Goal: Book appointment/travel/reservation

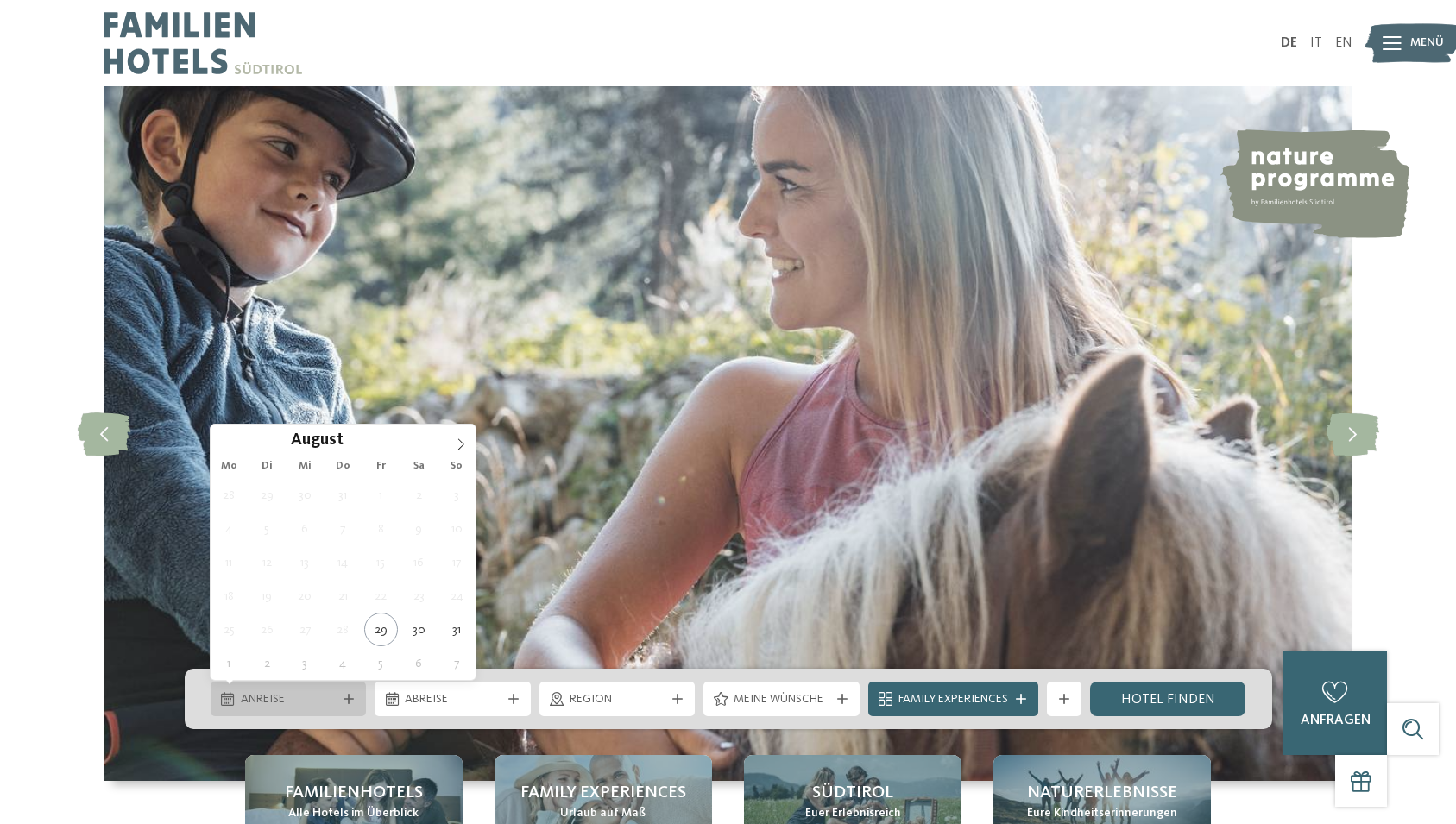
click at [331, 705] on span "Anreise" at bounding box center [289, 699] width 96 height 17
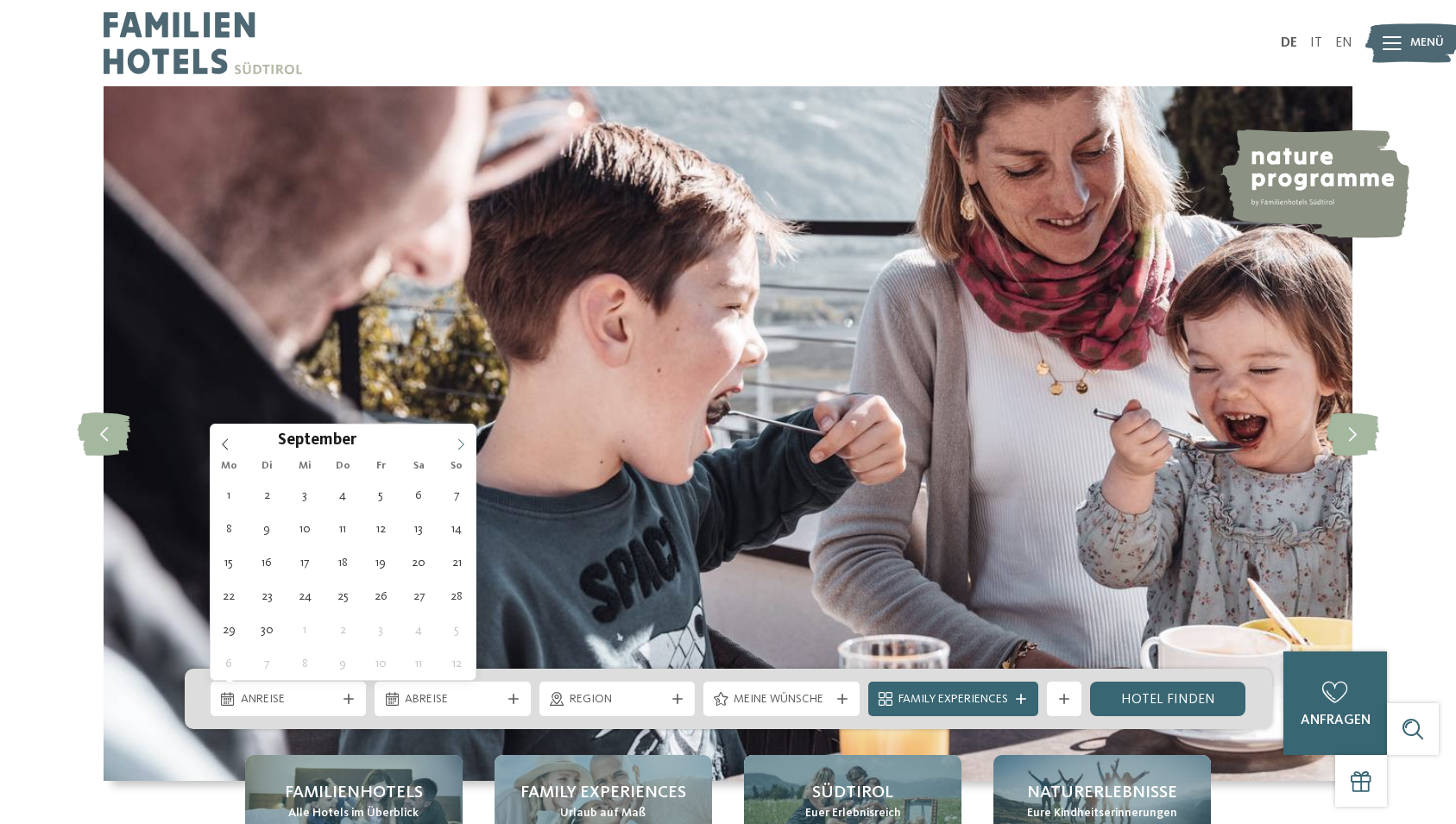
click at [458, 444] on icon at bounding box center [461, 444] width 12 height 12
type div "[DATE]"
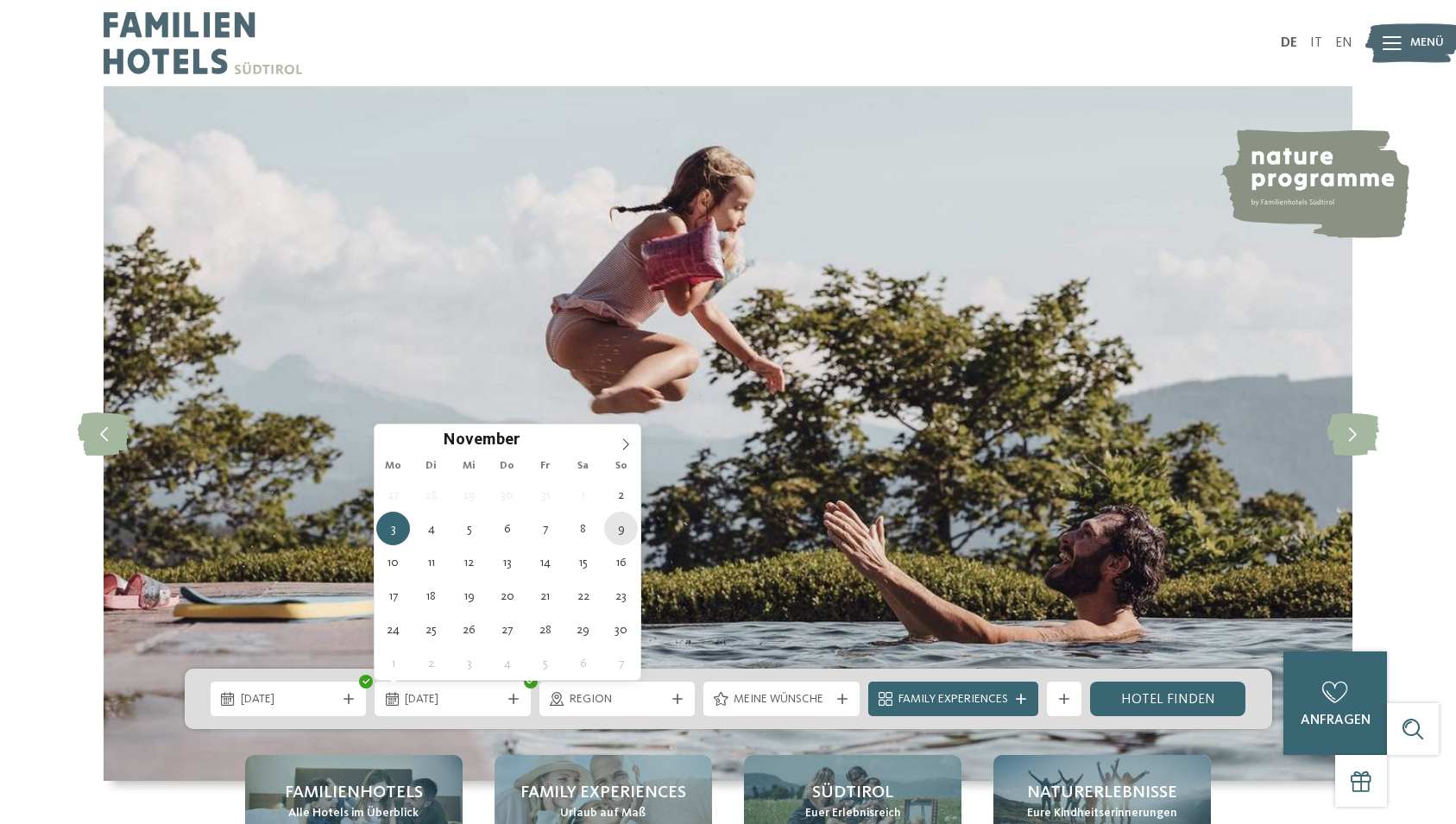
type div "[DATE]"
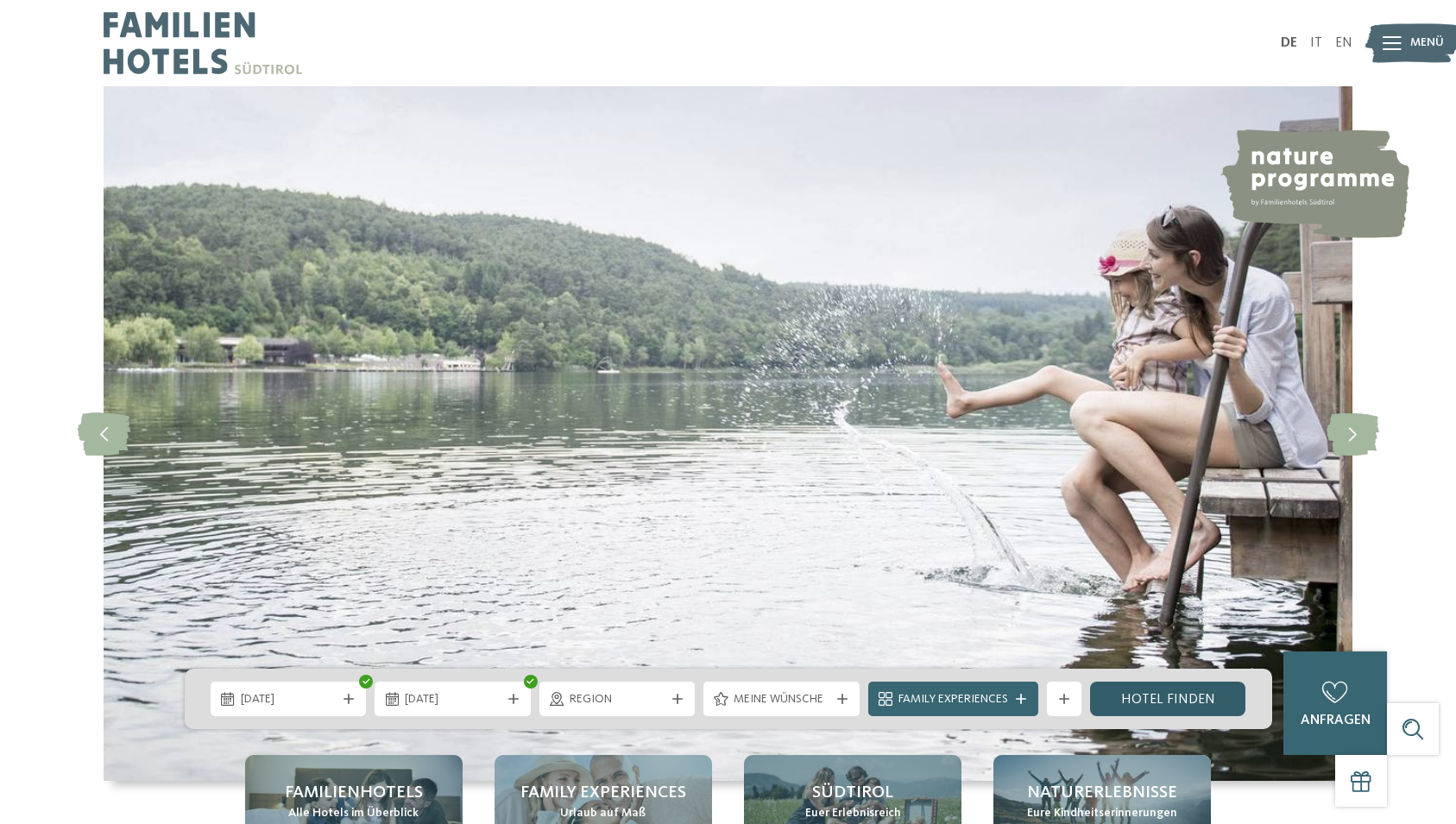
click at [1190, 698] on link "Hotel finden" at bounding box center [1167, 698] width 156 height 34
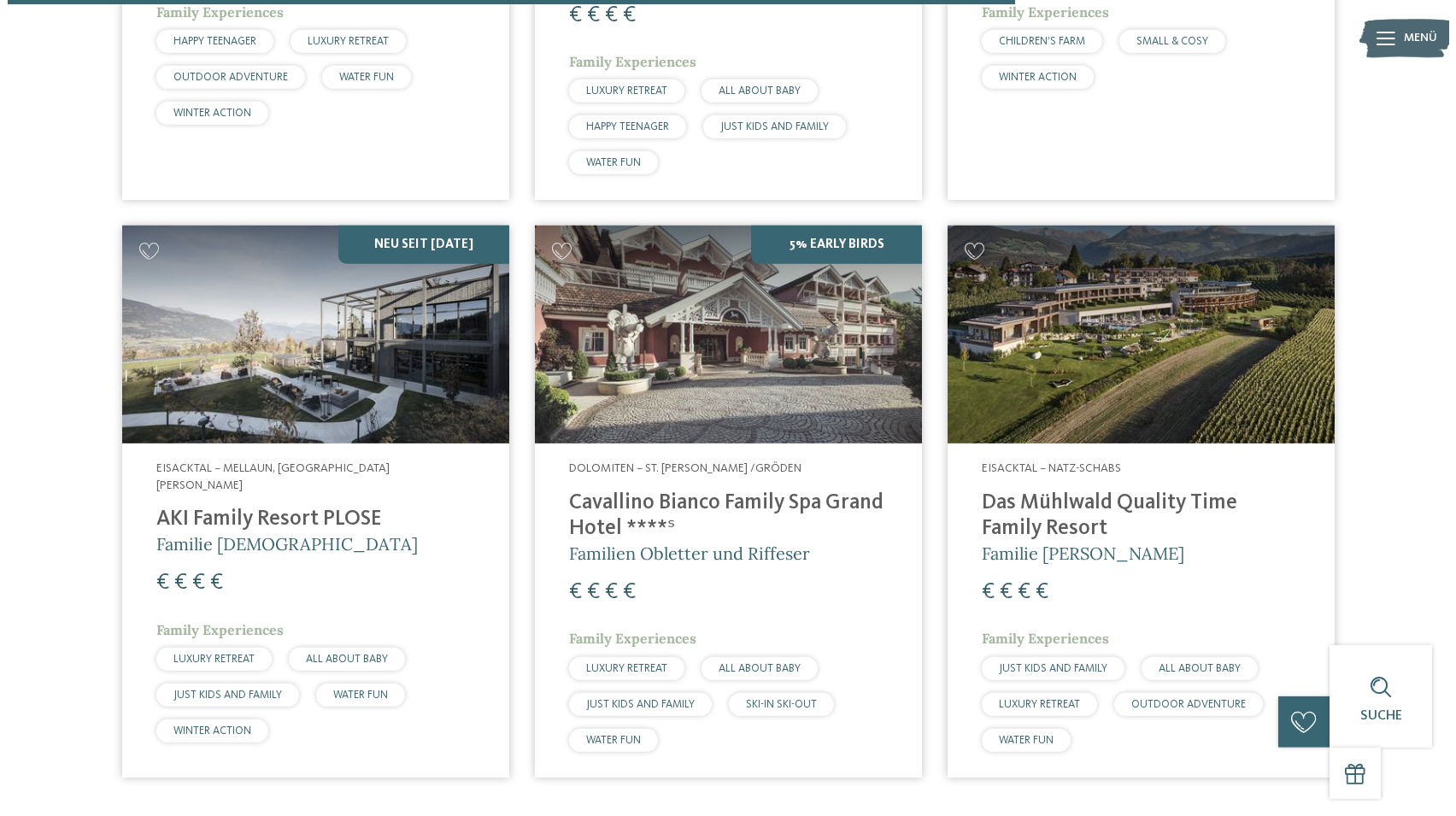
scroll to position [2172, 0]
